Goal: Information Seeking & Learning: Learn about a topic

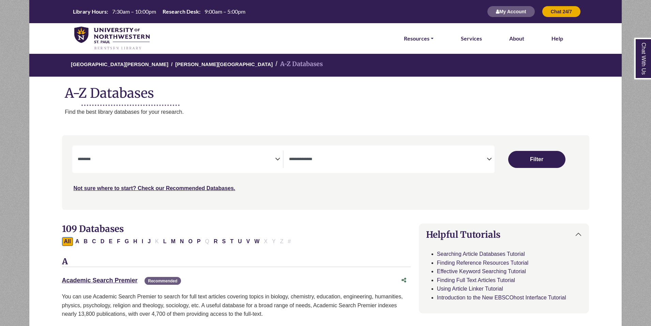
select select "Database Subject Filter"
select select "Database Types Filter"
click at [245, 152] on span "Search filters" at bounding box center [177, 159] width 198 height 17
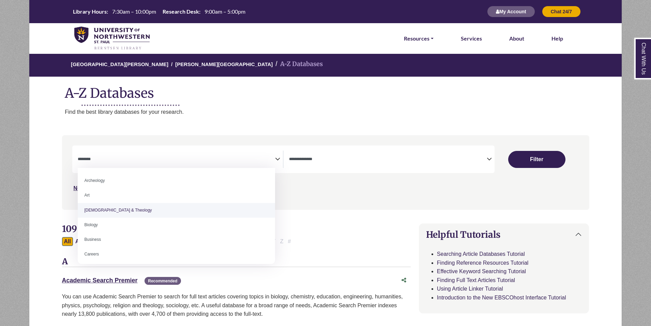
select select "*****"
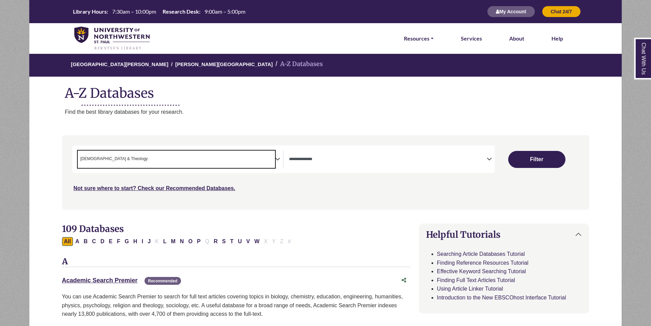
click at [313, 162] on textarea "Search" at bounding box center [388, 159] width 198 height 5
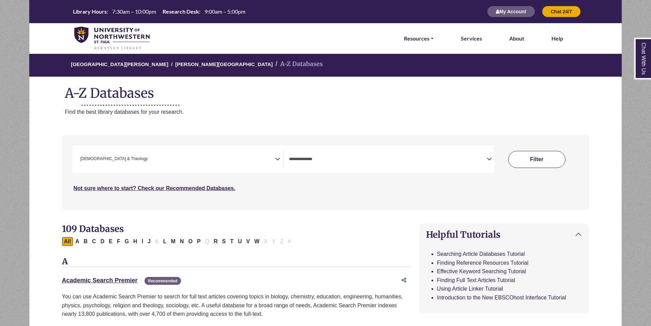
click at [521, 159] on button "Filter" at bounding box center [536, 159] width 57 height 17
select select "Database Types Filter"
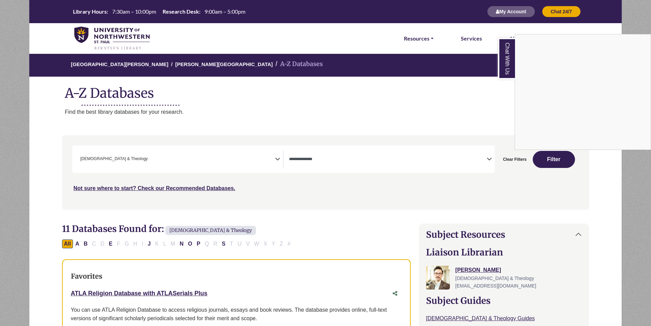
click at [515, 168] on div "Chat With Us" at bounding box center [325, 163] width 651 height 326
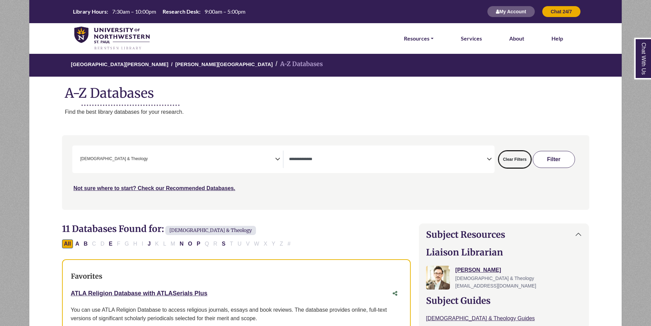
click at [514, 164] on button "Clear Filters" at bounding box center [514, 159] width 32 height 17
select select "Database Subject Filter"
select select "Database Types Filter"
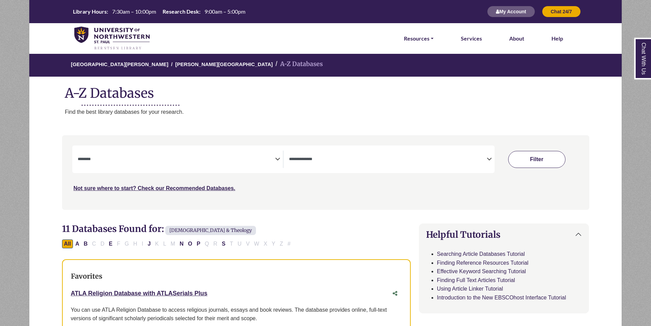
select select "Database Subject Filter"
select select "Database Types Filter"
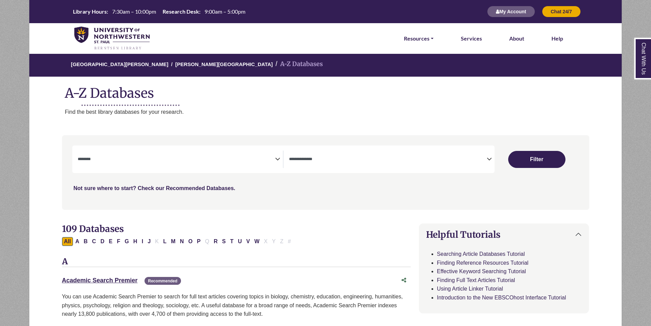
click at [153, 188] on link "Not sure where to start? Check our Recommended Databases." at bounding box center [155, 188] width 162 height 6
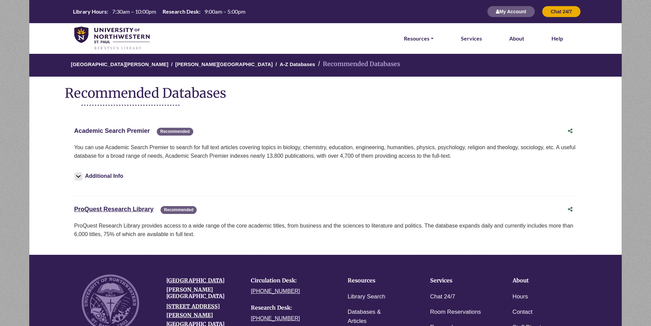
click at [114, 129] on link "Academic Search Premier This link opens in a new window" at bounding box center [112, 130] width 76 height 7
